Goal: Information Seeking & Learning: Check status

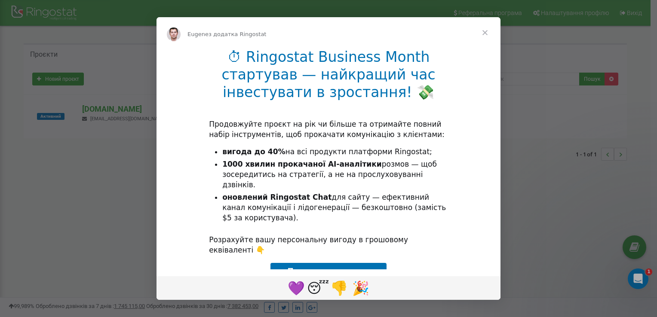
click at [484, 31] on span "Закрити" at bounding box center [485, 32] width 31 height 31
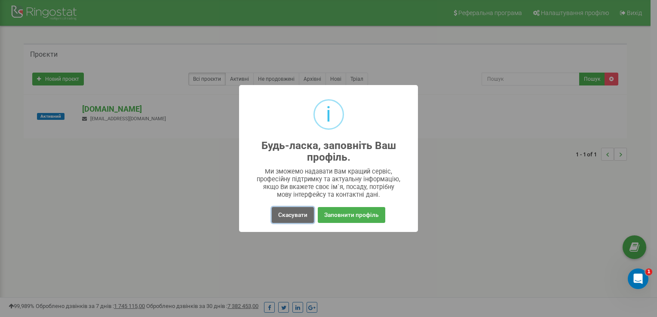
click at [296, 216] on button "Скасувати" at bounding box center [293, 215] width 42 height 16
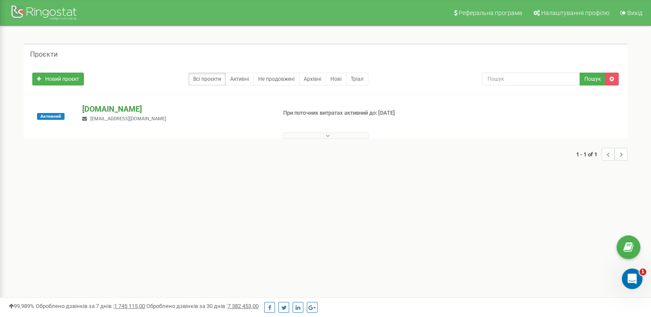
click at [116, 107] on p "[DOMAIN_NAME]" at bounding box center [175, 109] width 187 height 11
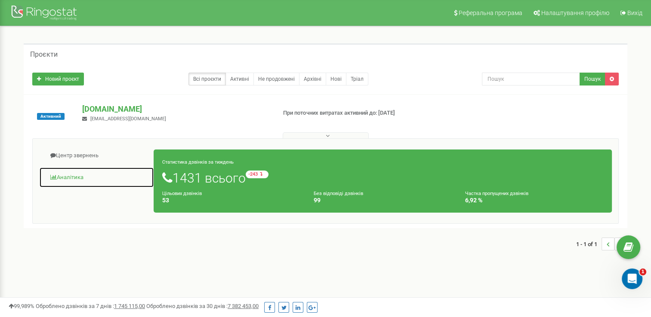
click at [67, 176] on link "Аналiтика" at bounding box center [96, 177] width 115 height 21
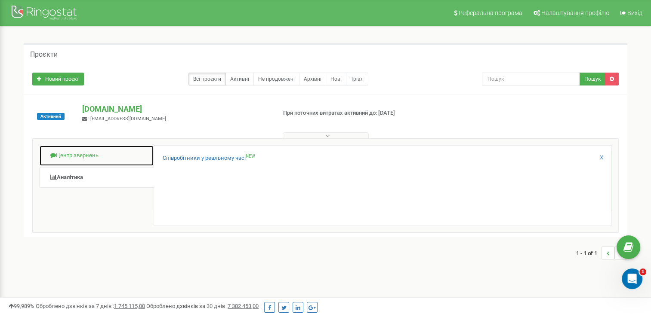
click at [91, 154] on link "Центр звернень" at bounding box center [96, 155] width 115 height 21
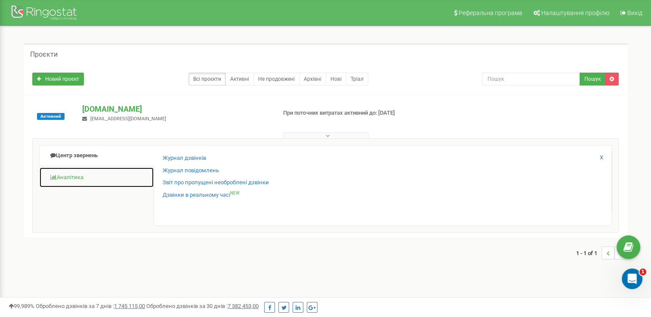
click at [84, 177] on link "Аналiтика" at bounding box center [96, 177] width 115 height 21
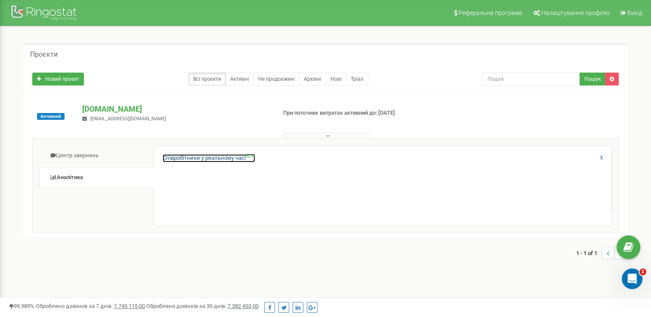
click at [217, 161] on link "Співробітники у реальному часі NEW" at bounding box center [209, 158] width 92 height 8
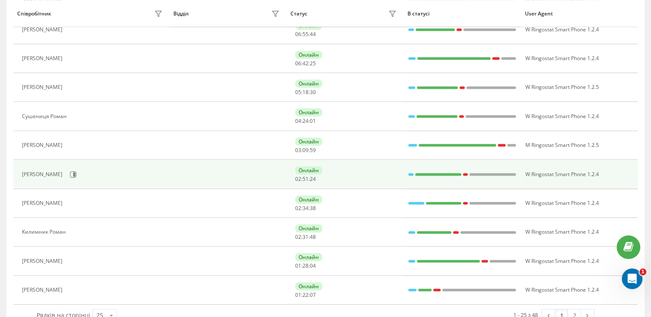
scroll to position [528, 0]
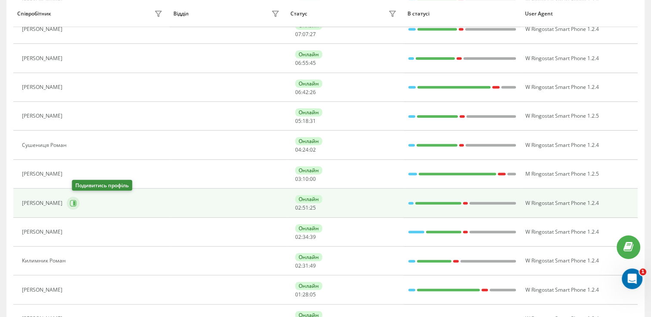
click at [75, 202] on icon at bounding box center [74, 203] width 2 height 4
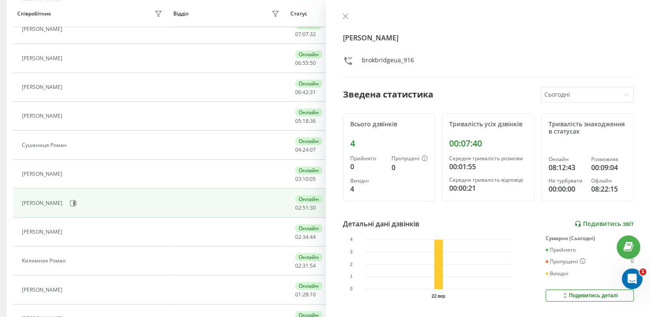
click at [580, 223] on link "Подивитись звіт" at bounding box center [603, 224] width 59 height 7
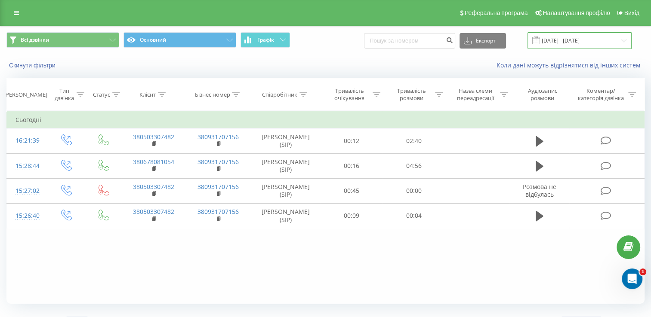
click at [588, 39] on input "22.09.2025 - 22.09.2025" at bounding box center [579, 40] width 104 height 17
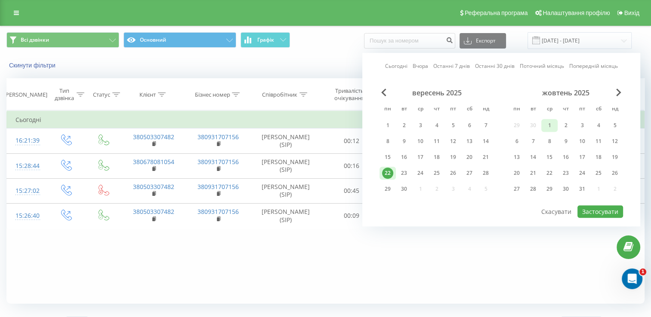
click at [549, 125] on div "1" at bounding box center [549, 125] width 11 height 11
click at [389, 124] on div "1" at bounding box center [387, 125] width 11 height 11
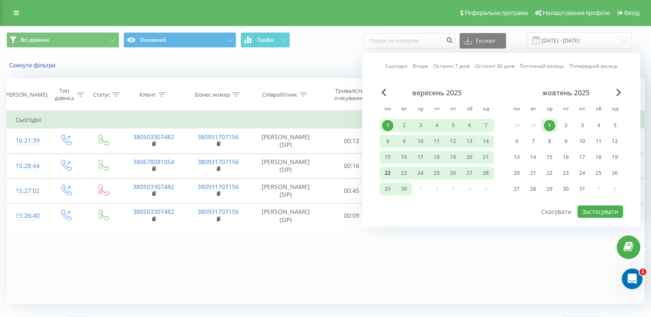
click at [388, 173] on div "22" at bounding box center [387, 173] width 11 height 11
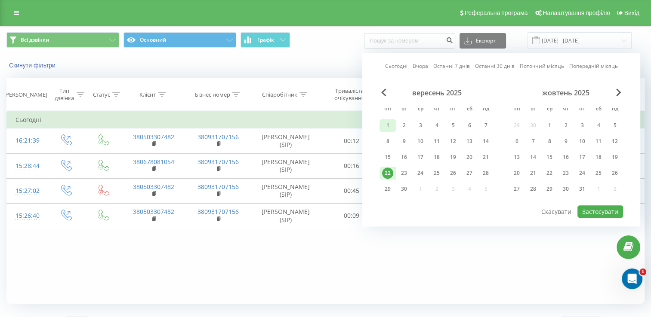
click at [390, 122] on div "1" at bounding box center [387, 125] width 11 height 11
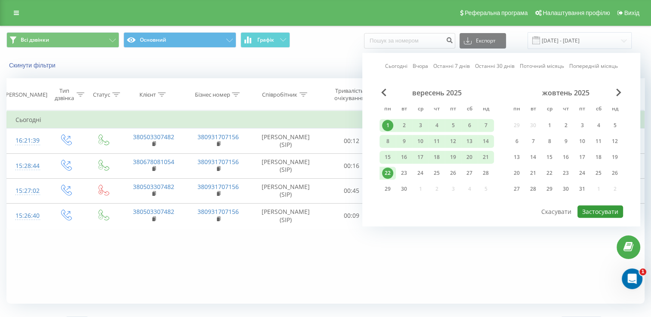
click at [588, 207] on button "Застосувати" at bounding box center [600, 212] width 46 height 12
type input "01.09.2025 - 22.09.2025"
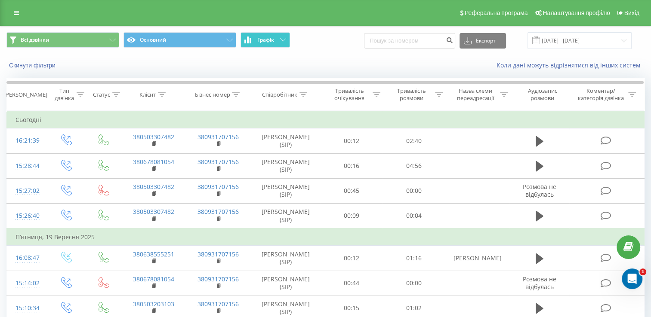
click at [282, 40] on icon at bounding box center [283, 39] width 6 height 3
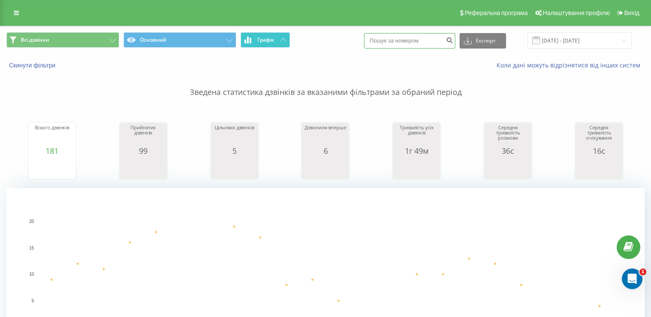
click at [429, 39] on input at bounding box center [409, 40] width 91 height 15
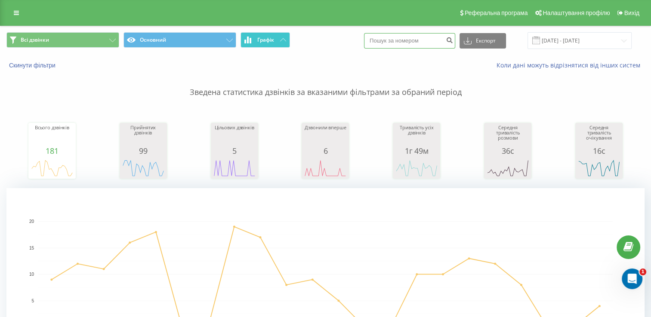
paste input "0674304340"
type input "0674304340"
click at [455, 43] on button "submit" at bounding box center [450, 40] width 12 height 15
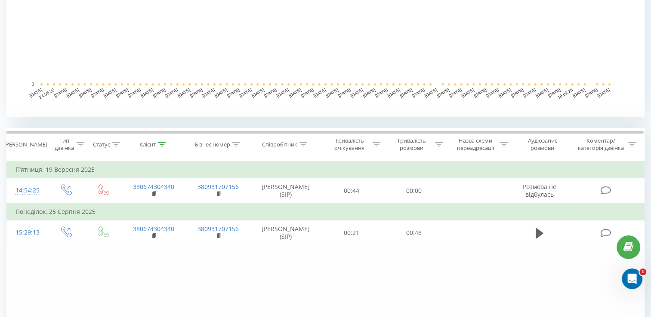
scroll to position [250, 0]
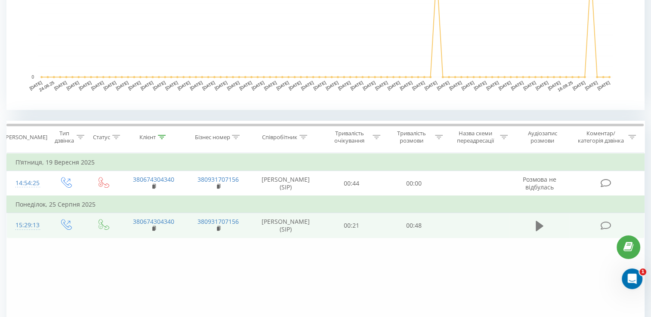
click at [538, 226] on icon at bounding box center [540, 226] width 8 height 10
